Goal: Information Seeking & Learning: Compare options

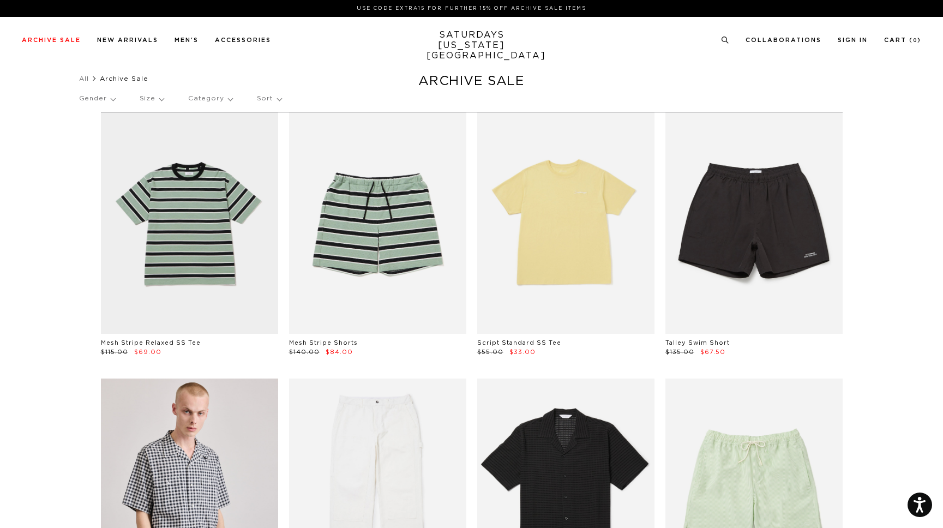
click at [228, 100] on p "Category" at bounding box center [210, 98] width 44 height 25
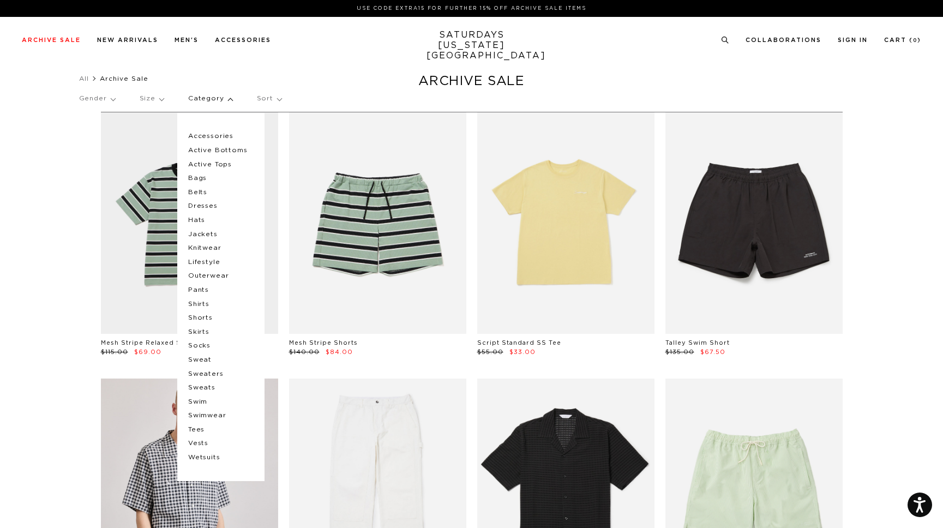
click at [199, 290] on p "Pants" at bounding box center [220, 290] width 65 height 14
click at [202, 288] on p "Pants" at bounding box center [220, 290] width 65 height 14
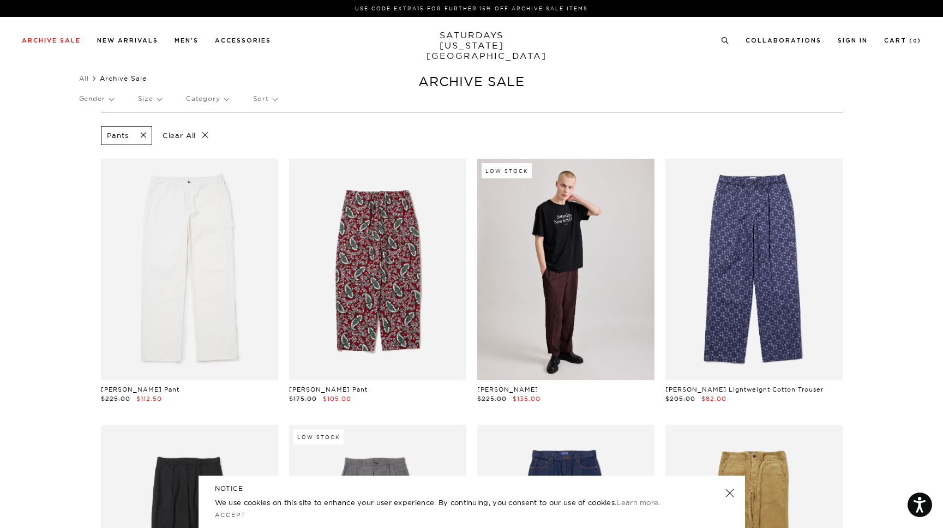
click at [146, 135] on span at bounding box center [140, 135] width 23 height 10
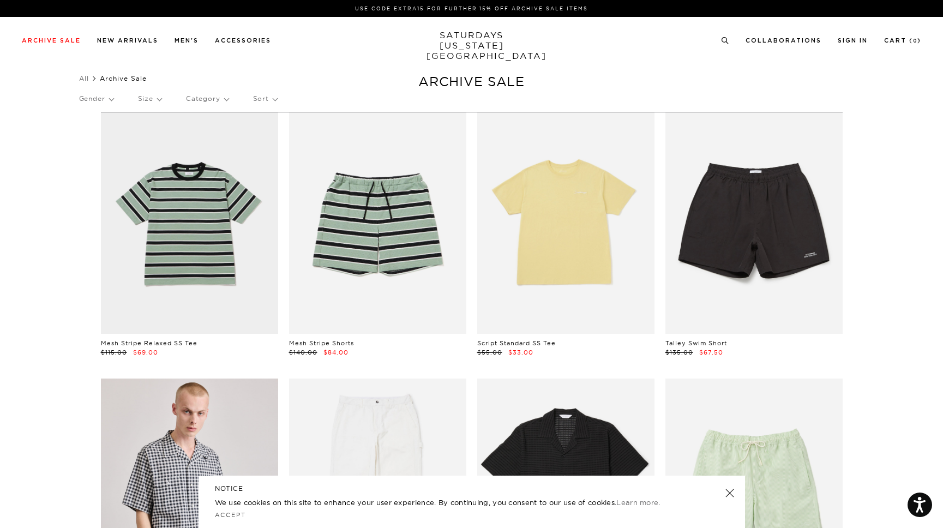
click at [226, 102] on p "Category" at bounding box center [207, 98] width 43 height 25
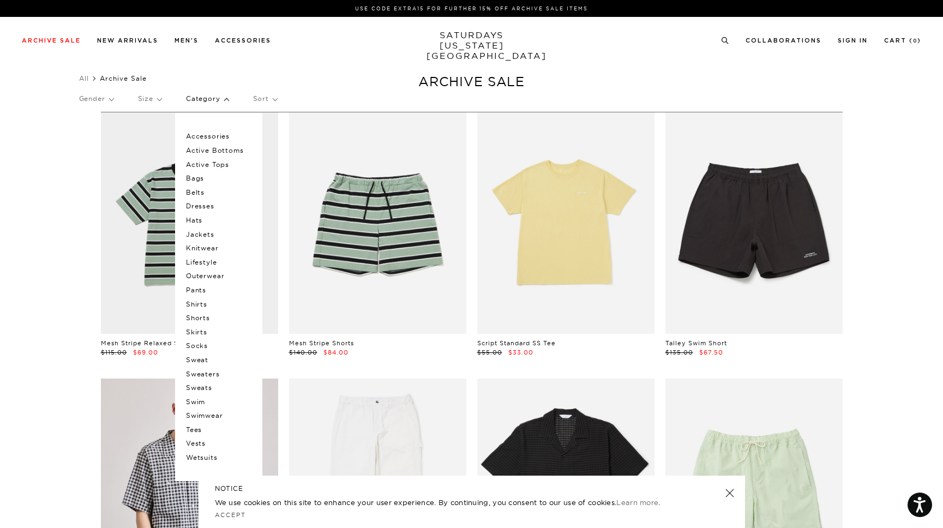
click at [212, 373] on p "Sweaters" at bounding box center [218, 374] width 65 height 14
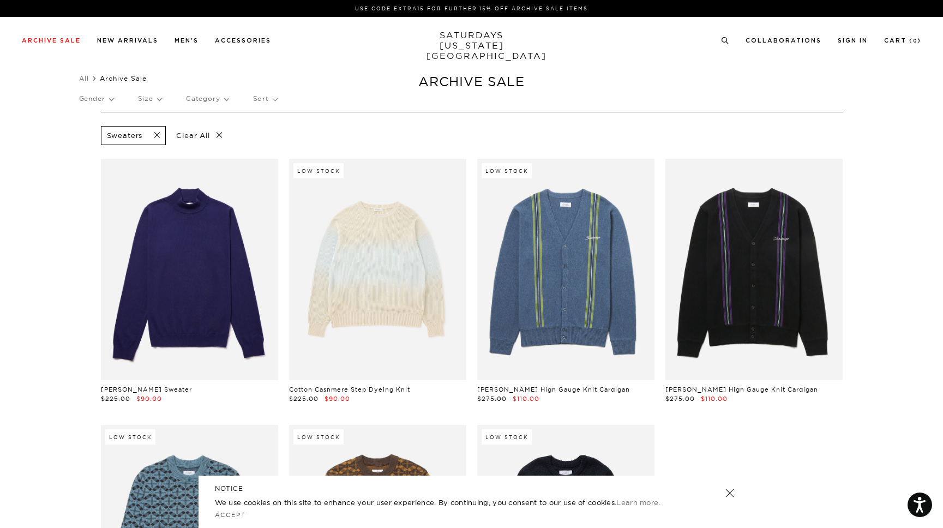
click at [219, 135] on p "Clear All" at bounding box center [199, 135] width 56 height 19
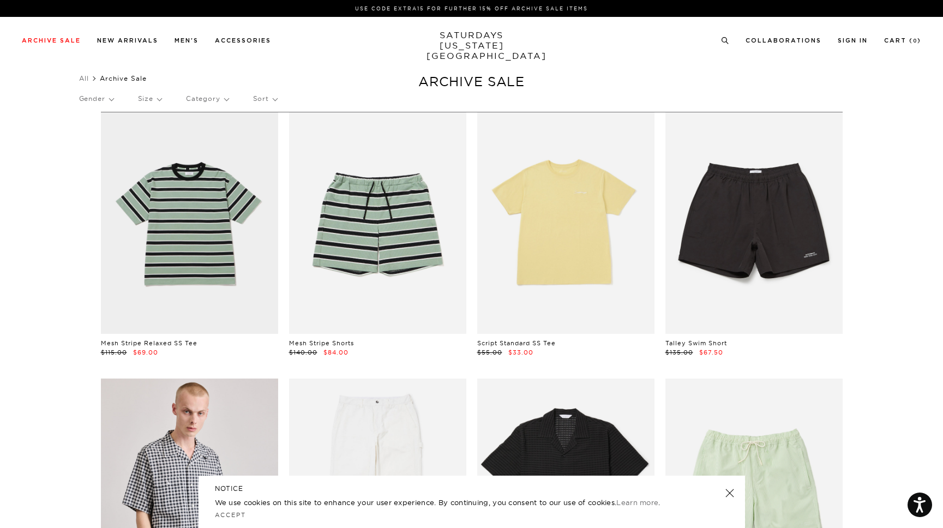
click at [227, 99] on p "Category" at bounding box center [207, 98] width 43 height 25
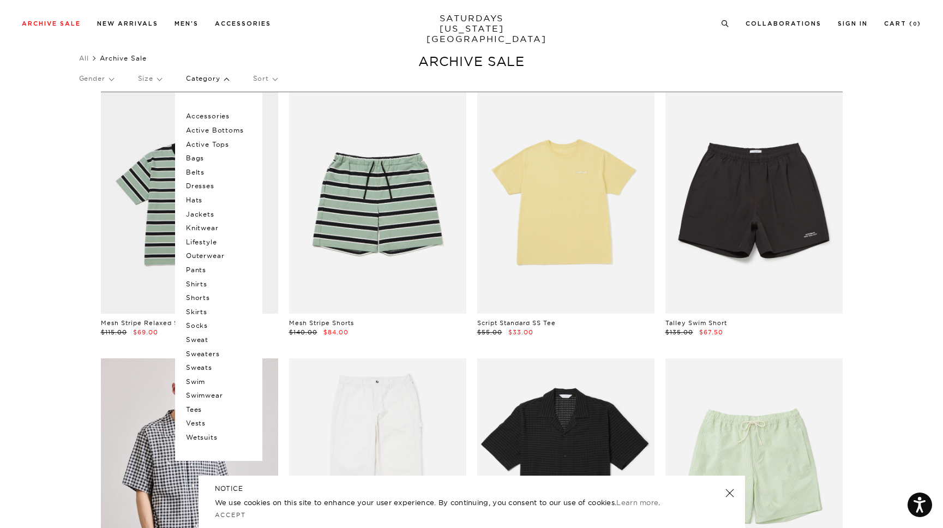
scroll to position [27, 0]
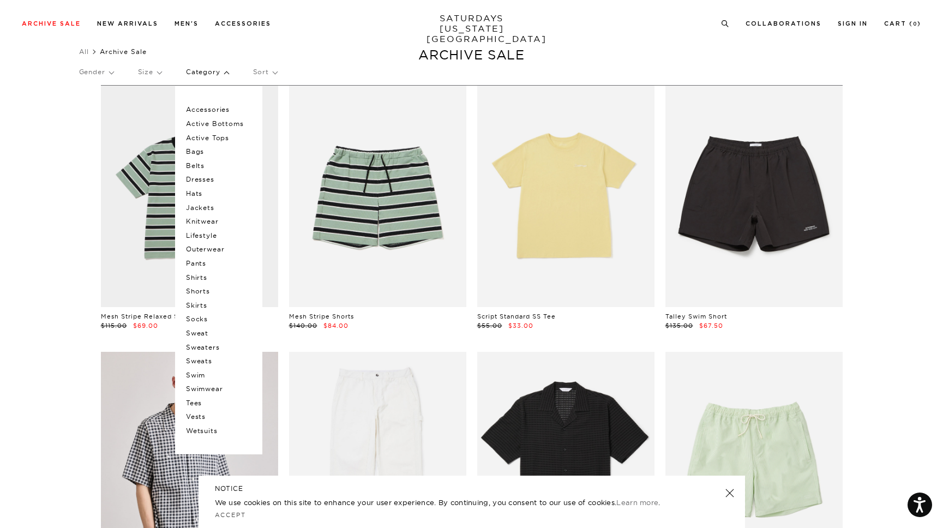
click at [199, 401] on p "Tees" at bounding box center [218, 403] width 65 height 14
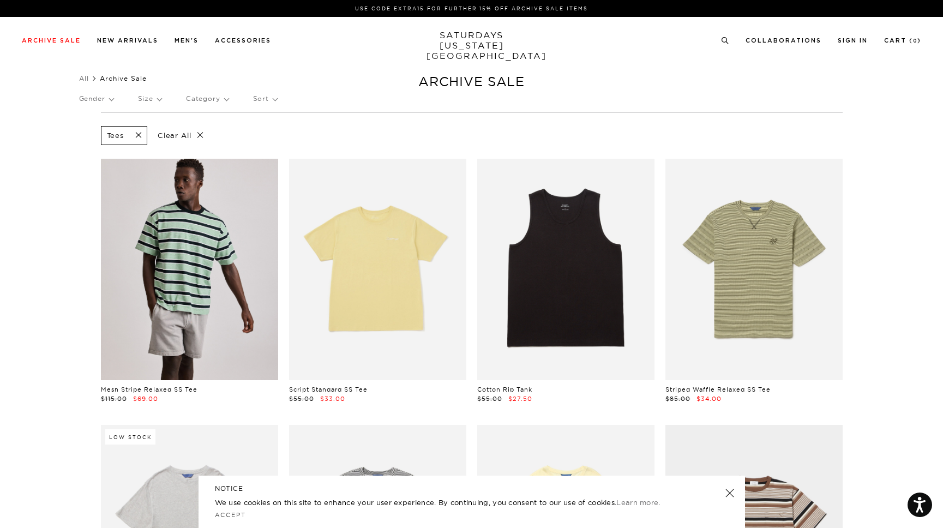
click at [199, 139] on p "Clear All" at bounding box center [181, 135] width 56 height 19
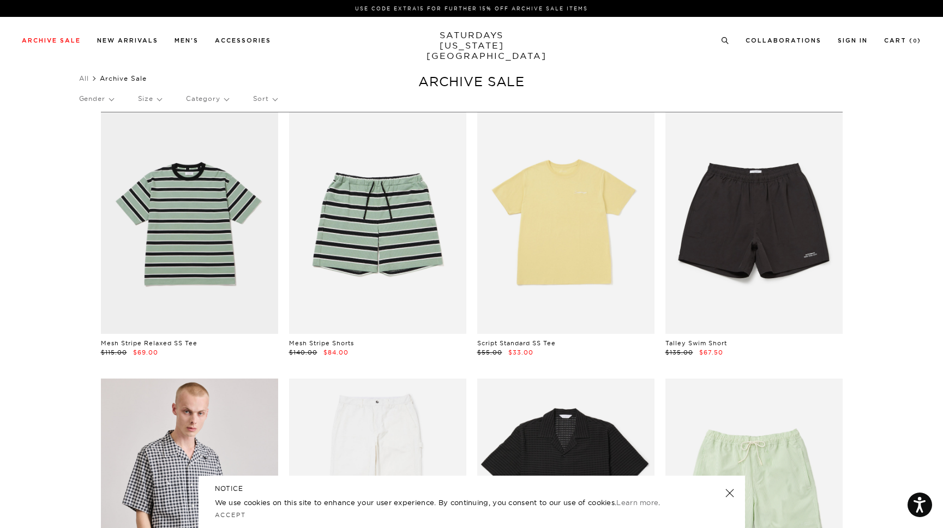
click at [228, 101] on p "Category" at bounding box center [207, 98] width 43 height 25
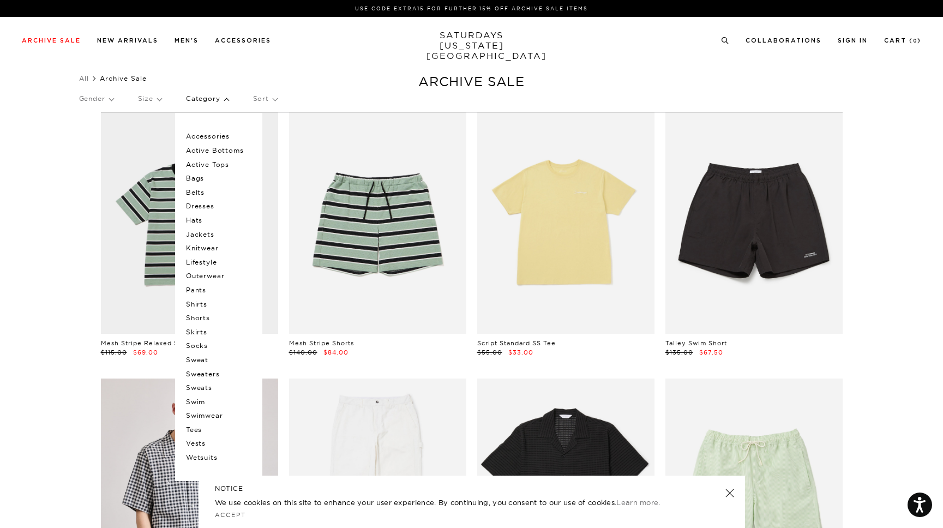
click at [208, 303] on p "Shirts" at bounding box center [218, 304] width 65 height 14
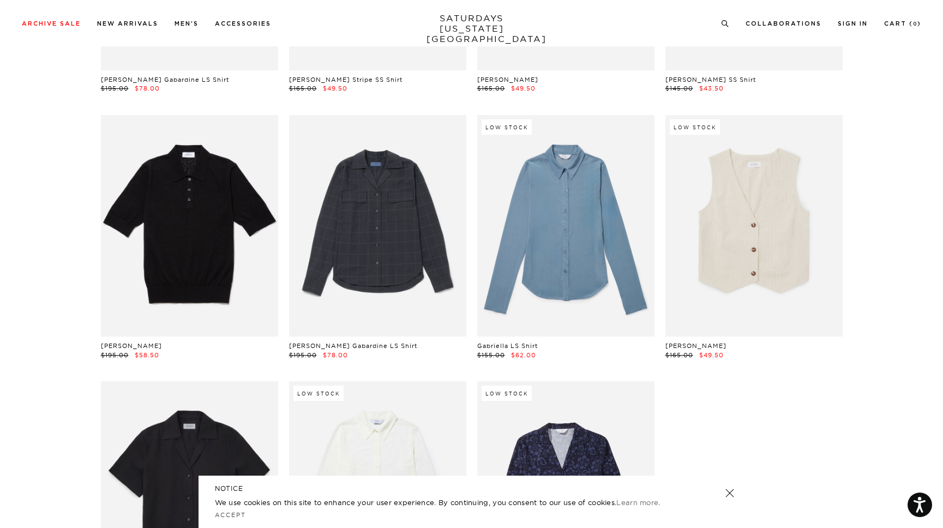
scroll to position [5987, 0]
